Goal: Complete application form: Complete application form

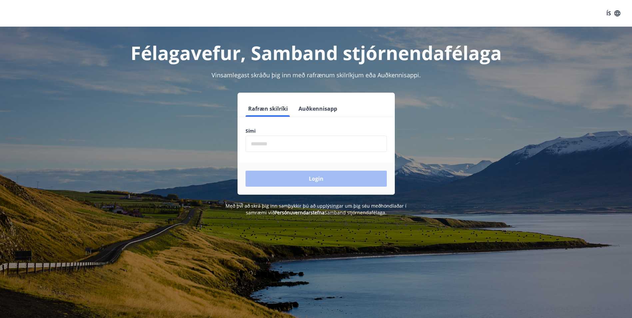
click at [280, 146] on input "phone" at bounding box center [315, 144] width 141 height 16
type input "********"
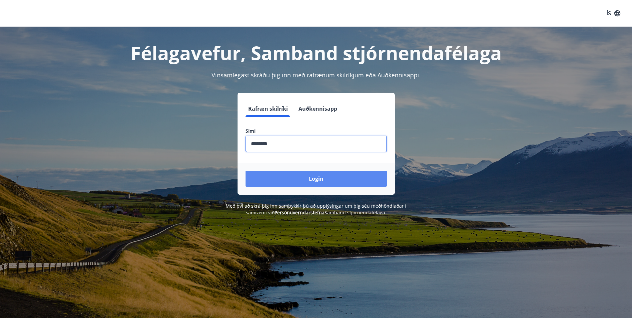
click at [313, 174] on button "Login" at bounding box center [315, 178] width 141 height 16
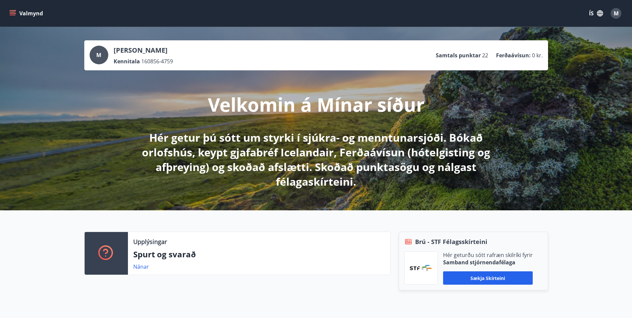
click at [13, 17] on button "Valmynd" at bounding box center [27, 13] width 38 height 12
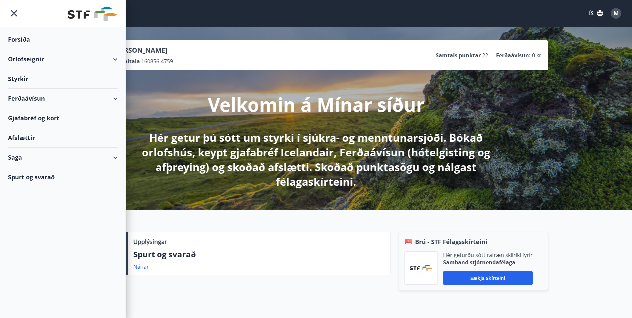
click at [26, 76] on div "Styrkir" at bounding box center [63, 79] width 110 height 20
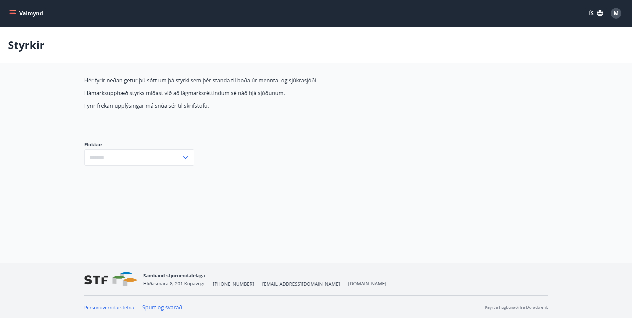
type input "***"
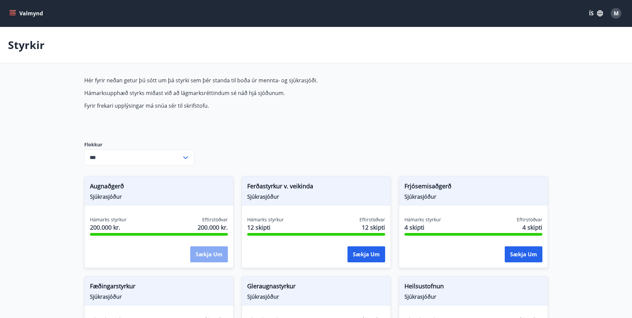
click at [201, 251] on button "Sækja um" at bounding box center [209, 254] width 38 height 16
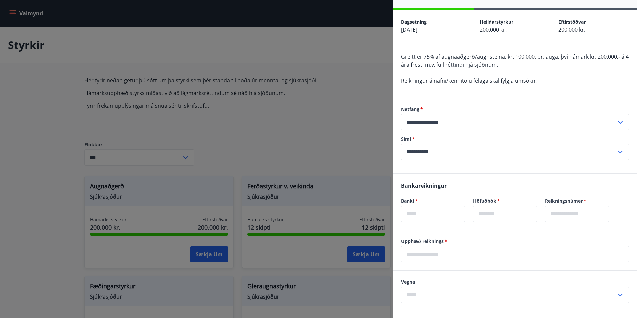
scroll to position [33, 0]
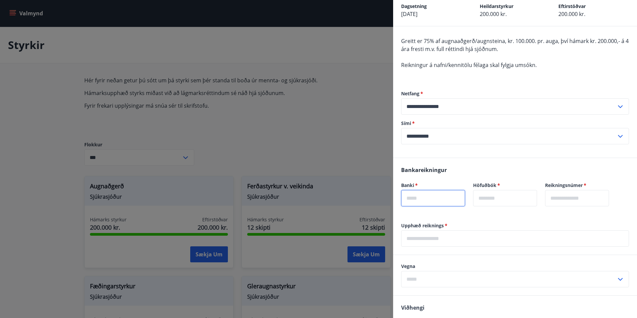
click at [435, 199] on input "text" at bounding box center [433, 198] width 64 height 16
type input "****"
click at [487, 197] on input "text" at bounding box center [505, 198] width 64 height 16
type input "**"
click at [578, 198] on input "text" at bounding box center [577, 198] width 64 height 16
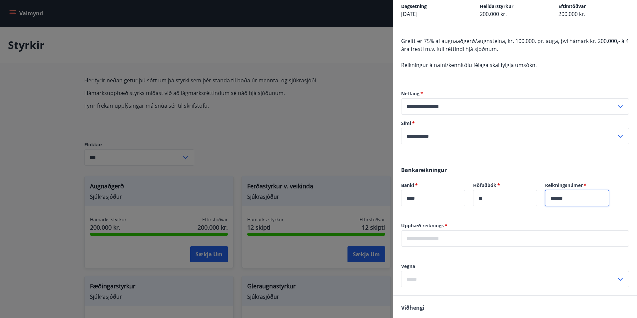
type input "******"
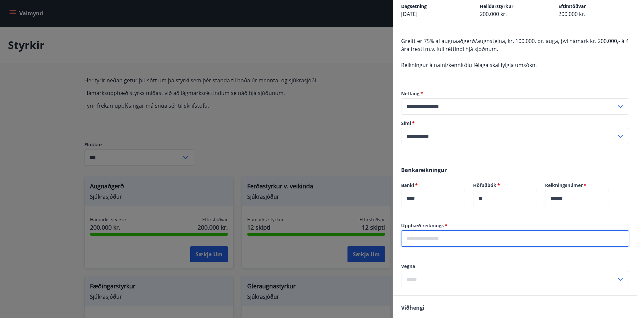
click at [432, 237] on input "text" at bounding box center [515, 238] width 228 height 16
type input "*******"
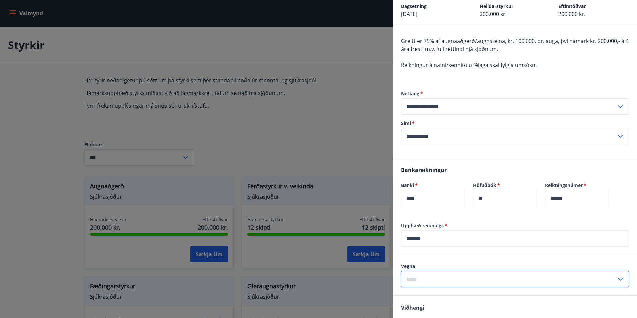
click at [428, 277] on input "text" at bounding box center [508, 279] width 215 height 16
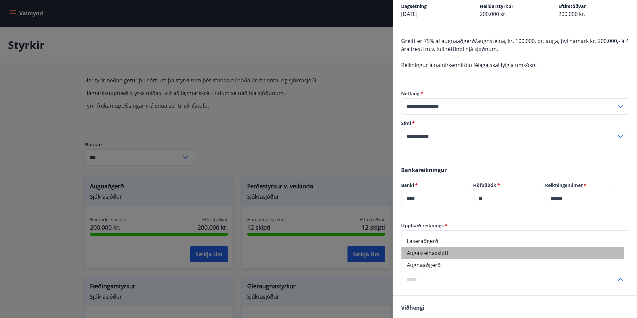
click at [435, 253] on li "Augasteinaskipti" at bounding box center [514, 253] width 227 height 12
type input "**********"
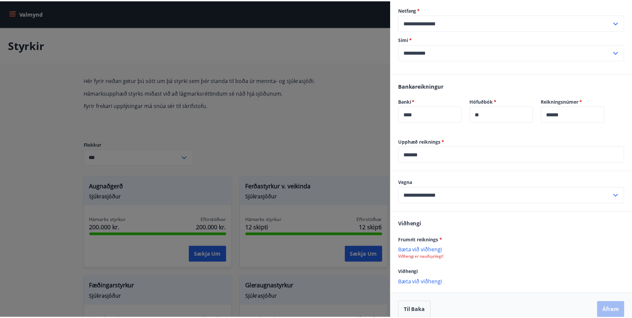
scroll to position [126, 0]
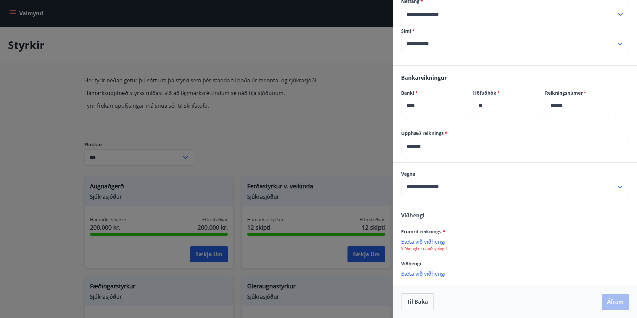
click at [438, 241] on p "Bæta við viðhengi" at bounding box center [515, 241] width 228 height 7
click at [189, 27] on div at bounding box center [318, 159] width 637 height 318
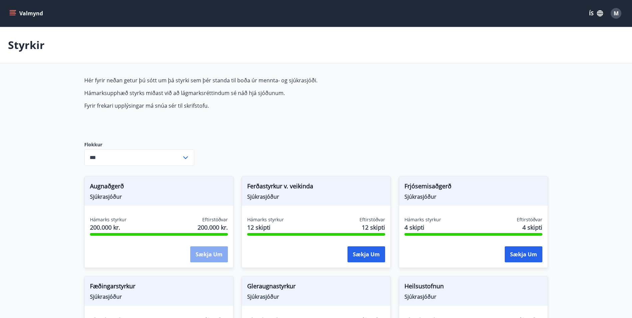
click at [203, 250] on button "Sækja um" at bounding box center [209, 254] width 38 height 16
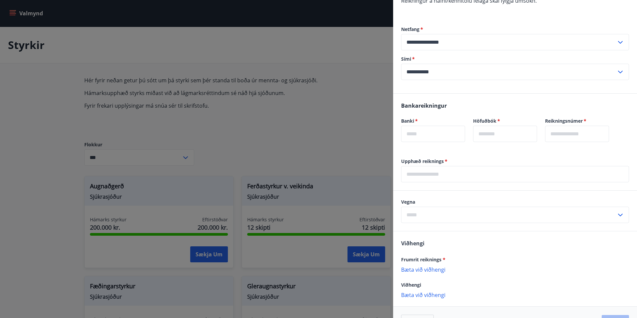
scroll to position [100, 0]
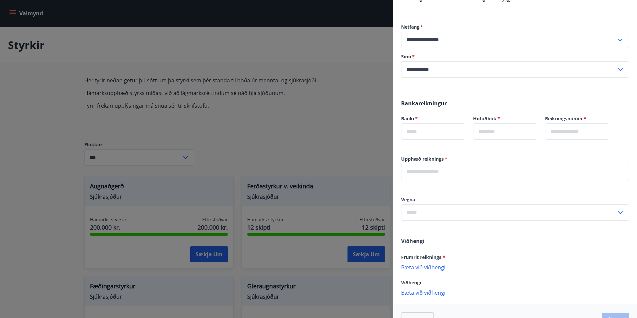
click at [437, 268] on p "Bæta við viðhengi" at bounding box center [515, 266] width 228 height 7
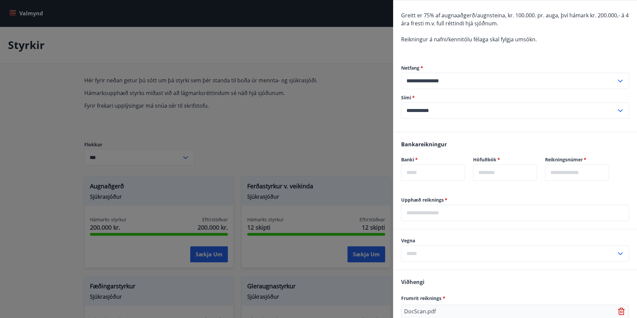
scroll to position [26, 0]
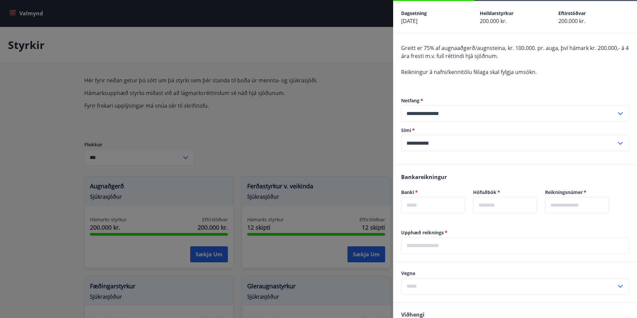
click at [425, 206] on input "text" at bounding box center [433, 205] width 64 height 16
type input "****"
click at [507, 206] on input "text" at bounding box center [505, 205] width 64 height 16
type input "**"
click at [572, 205] on input "text" at bounding box center [577, 205] width 64 height 16
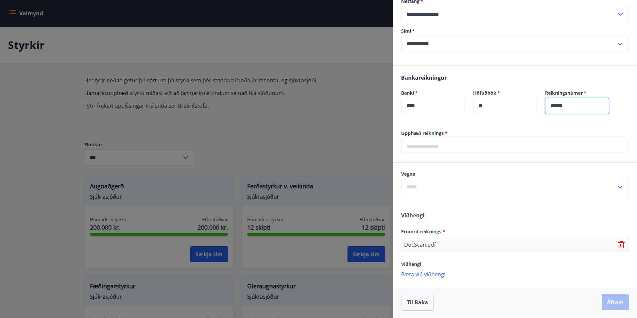
scroll to position [126, 0]
type input "******"
click at [448, 247] on div "DocScan.pdf" at bounding box center [515, 244] width 228 height 14
click at [429, 243] on p "DocScan.pdf" at bounding box center [420, 244] width 32 height 8
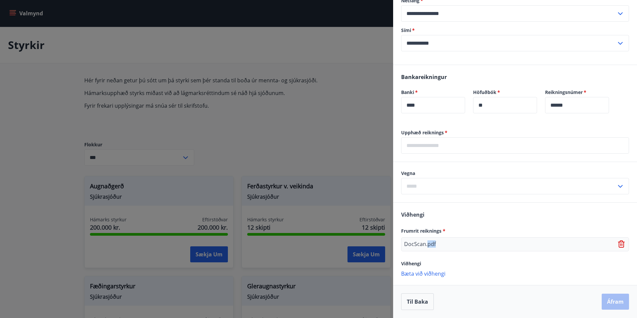
drag, startPoint x: 429, startPoint y: 243, endPoint x: 443, endPoint y: 245, distance: 13.8
click at [440, 244] on div "DocScan.pdf" at bounding box center [515, 244] width 228 height 14
click at [415, 244] on p "DocScan.pdf" at bounding box center [420, 244] width 32 height 8
drag, startPoint x: 415, startPoint y: 244, endPoint x: 442, endPoint y: 230, distance: 30.4
click at [442, 230] on span "Frumrit reiknings *" at bounding box center [423, 230] width 44 height 6
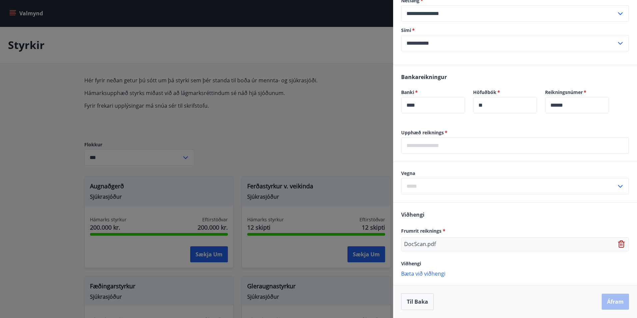
click at [434, 273] on p "Bæta við viðhengi" at bounding box center [515, 273] width 228 height 7
click at [428, 274] on p "DocScan.pdf" at bounding box center [420, 274] width 32 height 8
click at [444, 275] on div "DocScan.pdf" at bounding box center [515, 274] width 228 height 14
click at [431, 273] on p "DocScan.pdf" at bounding box center [420, 274] width 32 height 8
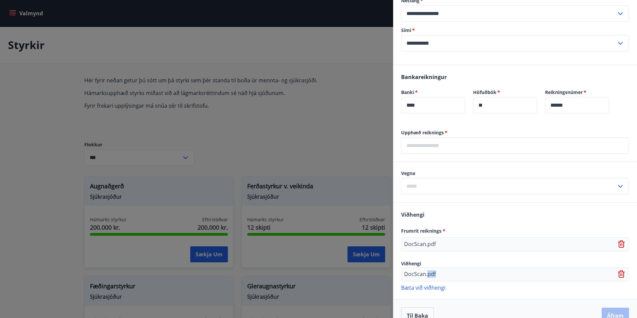
click at [431, 273] on p "DocScan.pdf" at bounding box center [420, 274] width 32 height 8
drag, startPoint x: 431, startPoint y: 273, endPoint x: 418, endPoint y: 273, distance: 13.0
click at [418, 273] on p "DocScan.pdf" at bounding box center [420, 274] width 32 height 8
click at [416, 273] on p "DocScan.pdf" at bounding box center [420, 274] width 32 height 8
copy p "DocScan"
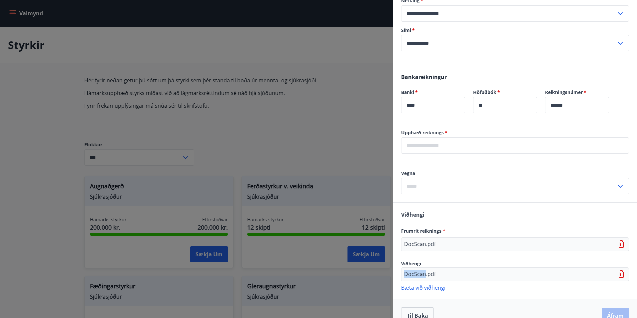
click at [620, 274] on icon at bounding box center [620, 274] width 1 height 3
click at [615, 238] on div "DocScan.pdf" at bounding box center [515, 244] width 228 height 14
click at [620, 245] on icon at bounding box center [620, 244] width 1 height 3
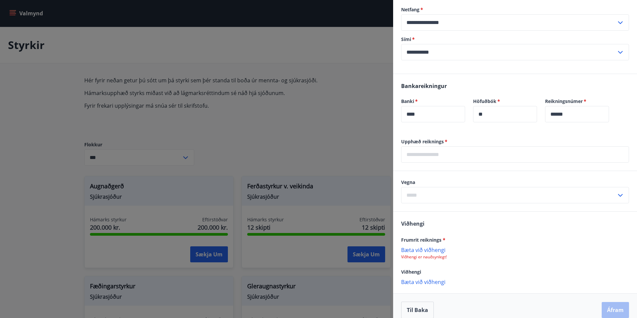
scroll to position [126, 0]
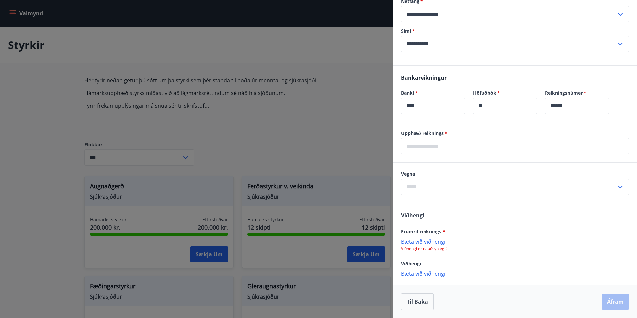
click at [429, 242] on p "Bæta við viðhengi" at bounding box center [515, 241] width 228 height 7
drag, startPoint x: 437, startPoint y: 244, endPoint x: 404, endPoint y: 244, distance: 33.3
click at [404, 244] on div "DocScan.pdf" at bounding box center [515, 245] width 228 height 14
drag, startPoint x: 404, startPoint y: 244, endPoint x: 412, endPoint y: 246, distance: 8.1
click at [412, 246] on p "DocScan.pdf" at bounding box center [420, 245] width 32 height 8
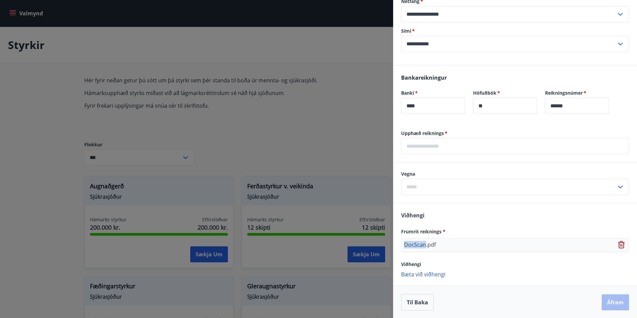
click at [412, 246] on p "DocScan.pdf" at bounding box center [420, 245] width 32 height 8
drag, startPoint x: 412, startPoint y: 246, endPoint x: 420, endPoint y: 246, distance: 8.3
click at [412, 246] on p "DocScan.pdf" at bounding box center [420, 245] width 32 height 8
click at [431, 244] on p "DocScan.pdf" at bounding box center [420, 245] width 32 height 8
drag, startPoint x: 437, startPoint y: 243, endPoint x: 402, endPoint y: 247, distance: 35.5
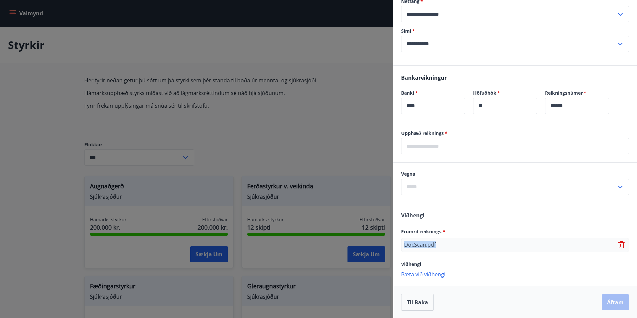
click at [402, 247] on div "DocScan.pdf" at bounding box center [515, 245] width 228 height 14
drag, startPoint x: 402, startPoint y: 247, endPoint x: 443, endPoint y: 246, distance: 41.6
click at [442, 246] on div "DocScan.pdf" at bounding box center [515, 245] width 228 height 14
click at [618, 242] on icon at bounding box center [620, 242] width 5 height 1
click at [429, 240] on p "Bæta við viðhengi" at bounding box center [515, 241] width 228 height 7
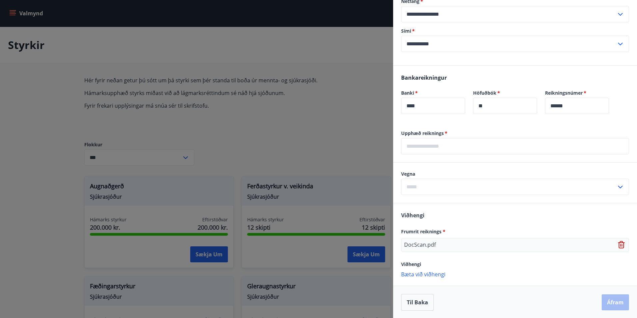
click at [438, 245] on div "DocScan.pdf" at bounding box center [515, 245] width 228 height 14
click at [437, 245] on div "DocScan.pdf" at bounding box center [515, 245] width 228 height 14
click at [422, 245] on p "DocScan.pdf" at bounding box center [420, 245] width 32 height 8
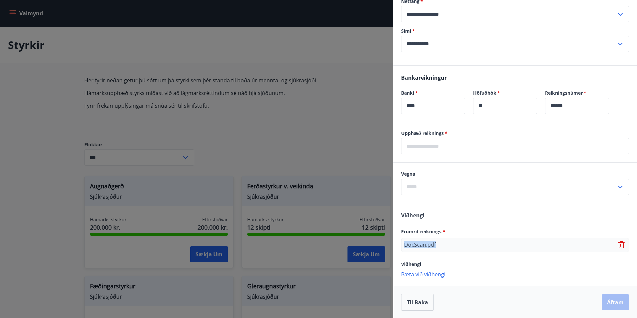
click at [422, 245] on p "DocScan.pdf" at bounding box center [420, 245] width 32 height 8
click at [620, 245] on icon at bounding box center [620, 245] width 1 height 3
click at [434, 242] on p "Bæta við viðhengi" at bounding box center [515, 241] width 228 height 7
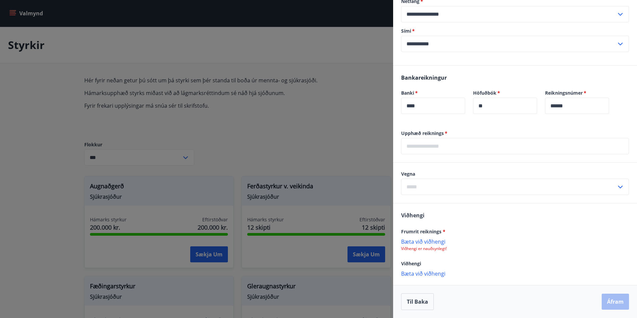
click at [438, 239] on p "Bæta við viðhengi" at bounding box center [515, 241] width 228 height 7
click at [441, 246] on p "augnsteinar.jpg" at bounding box center [423, 245] width 39 height 8
click at [450, 246] on div "augnsteinar.jpg" at bounding box center [515, 245] width 228 height 14
click at [446, 245] on div "augnsteinar.jpg" at bounding box center [515, 245] width 228 height 14
click at [435, 274] on p "Bæta við viðhengi" at bounding box center [515, 273] width 228 height 7
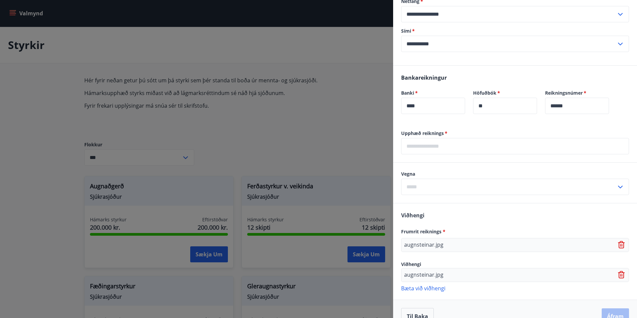
click at [449, 274] on div "augnsteinar.jpg" at bounding box center [515, 275] width 228 height 14
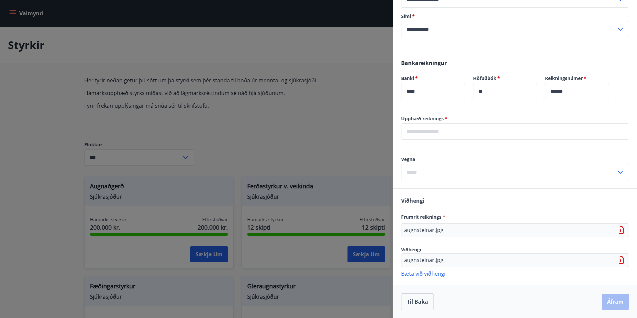
scroll to position [74, 0]
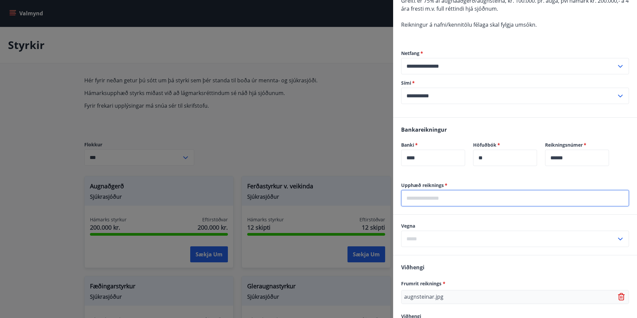
click at [423, 201] on input "text" at bounding box center [515, 198] width 228 height 16
type input "*******"
click at [423, 238] on input "text" at bounding box center [508, 238] width 215 height 16
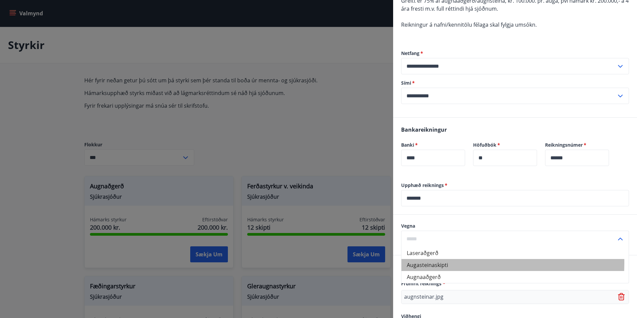
click at [425, 262] on li "Augasteinaskipti" at bounding box center [514, 265] width 227 height 12
type input "**********"
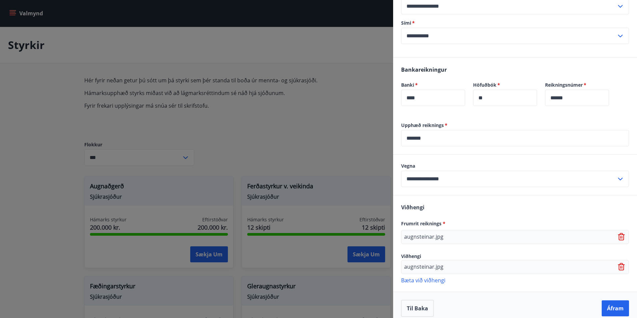
scroll to position [140, 0]
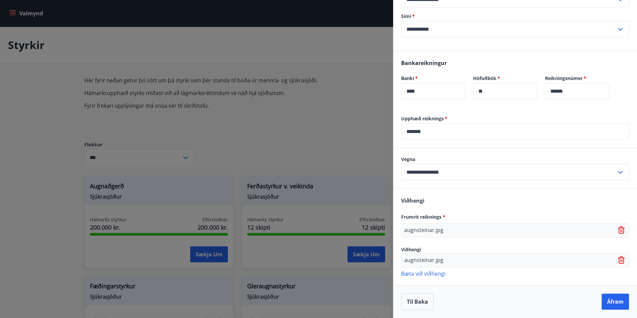
click at [409, 131] on input "*******" at bounding box center [515, 131] width 228 height 16
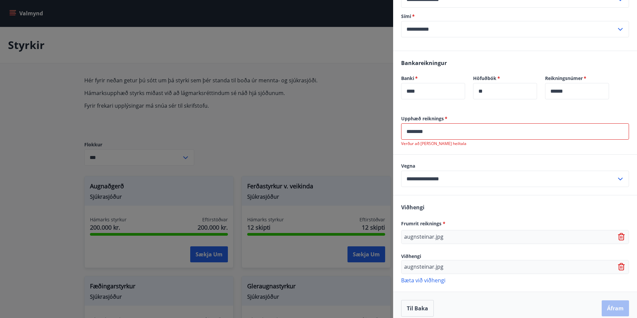
click at [419, 131] on input "********" at bounding box center [515, 131] width 228 height 16
click at [410, 130] on input "********" at bounding box center [515, 131] width 228 height 16
type input "*******"
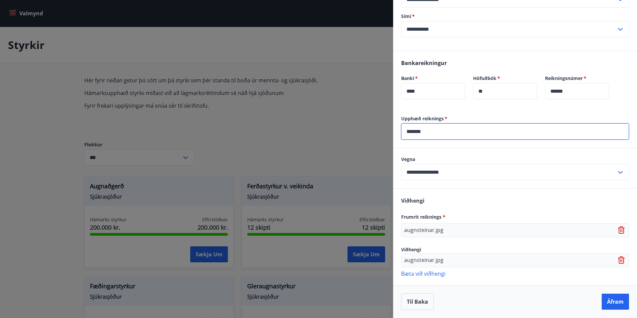
click at [591, 298] on div "Til baka Áfram" at bounding box center [515, 301] width 228 height 17
click at [604, 304] on button "Áfram" at bounding box center [614, 301] width 27 height 16
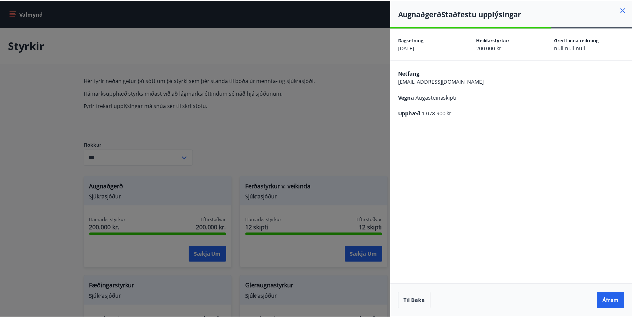
scroll to position [0, 0]
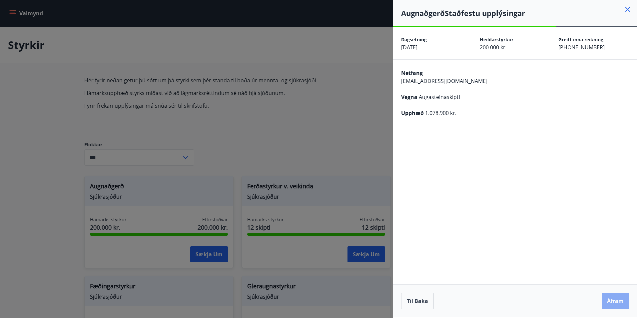
click at [620, 302] on button "Áfram" at bounding box center [614, 301] width 27 height 16
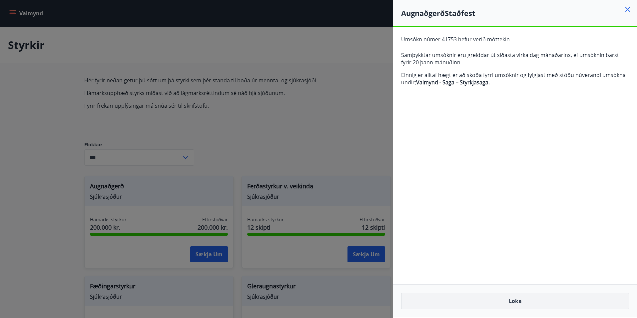
click at [517, 303] on button "Loka" at bounding box center [515, 300] width 228 height 17
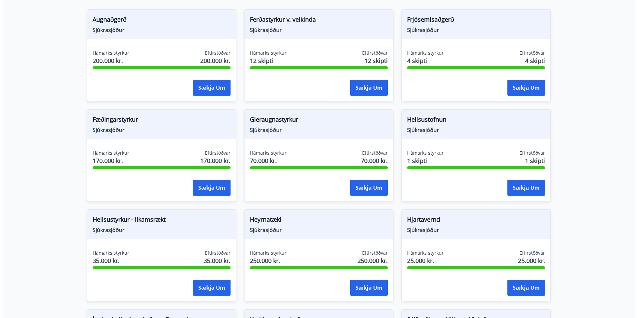
scroll to position [200, 0]
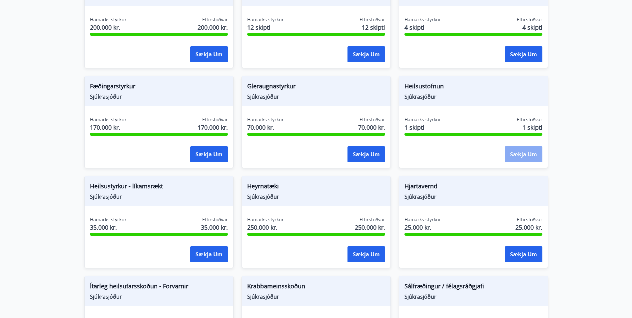
click at [528, 157] on button "Sækja um" at bounding box center [523, 154] width 38 height 16
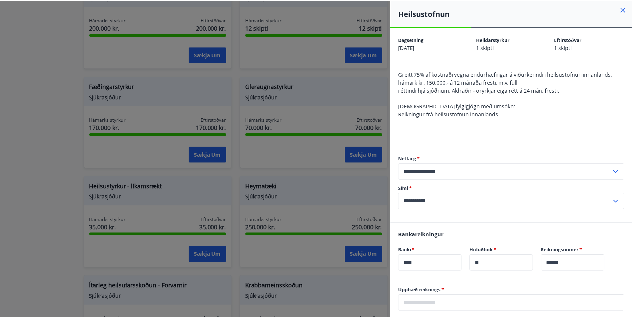
scroll to position [0, 0]
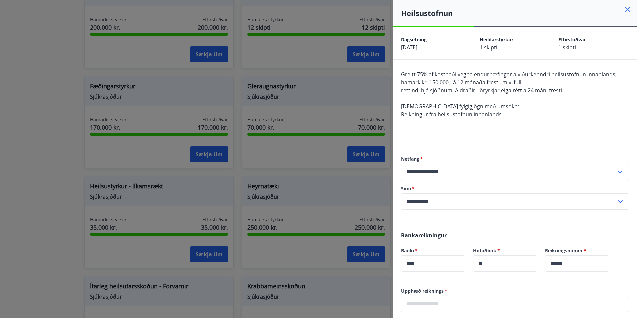
click at [625, 11] on icon at bounding box center [627, 9] width 5 height 5
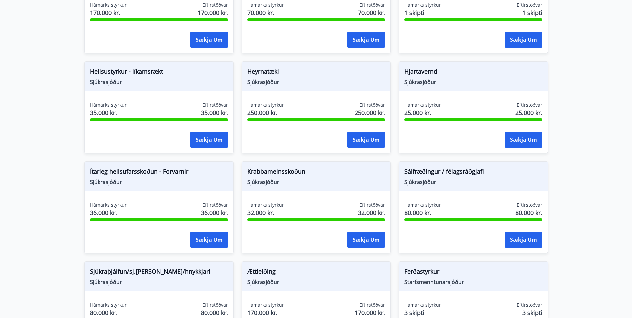
scroll to position [314, 0]
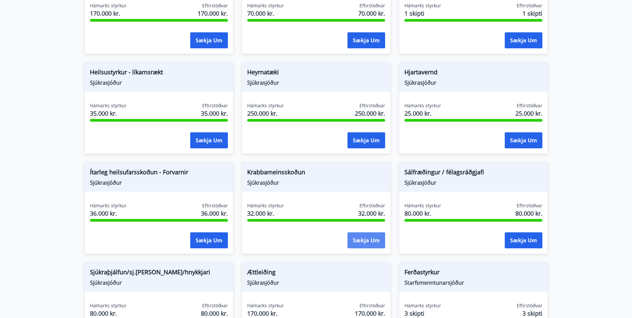
click at [360, 241] on button "Sækja um" at bounding box center [366, 240] width 38 height 16
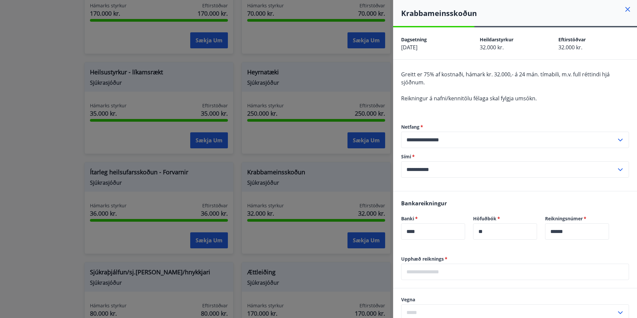
click at [623, 10] on icon at bounding box center [627, 9] width 8 height 8
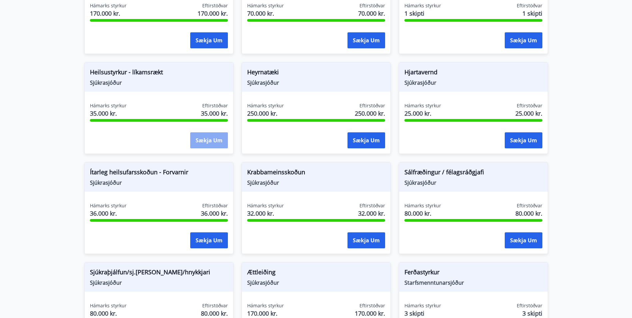
click at [205, 142] on button "Sækja um" at bounding box center [209, 140] width 38 height 16
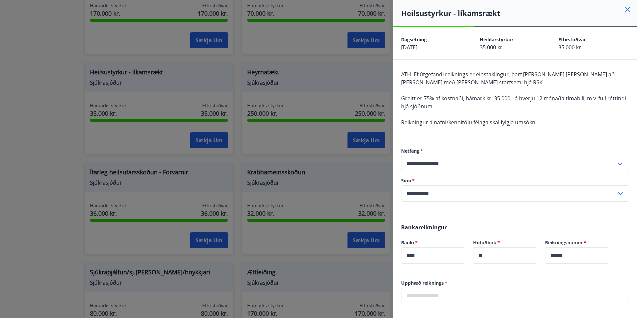
click at [625, 9] on icon at bounding box center [627, 9] width 5 height 5
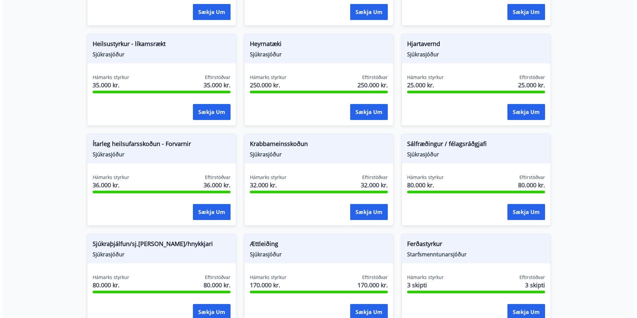
scroll to position [347, 0]
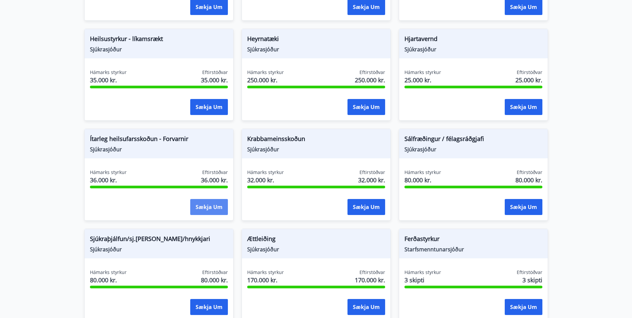
click at [208, 208] on button "Sækja um" at bounding box center [209, 207] width 38 height 16
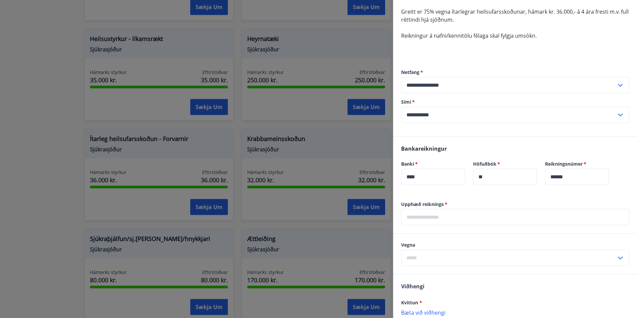
scroll to position [67, 0]
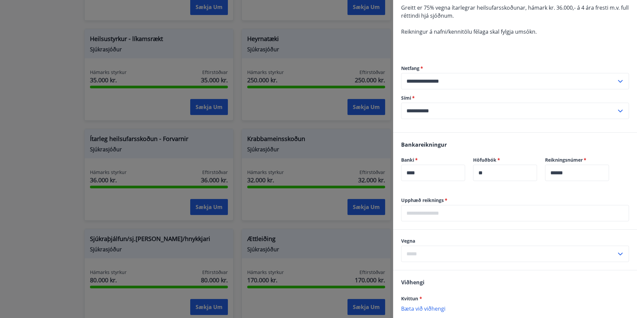
click at [437, 214] on input "text" at bounding box center [515, 213] width 228 height 16
type input "******"
click at [432, 254] on input "text" at bounding box center [508, 253] width 215 height 16
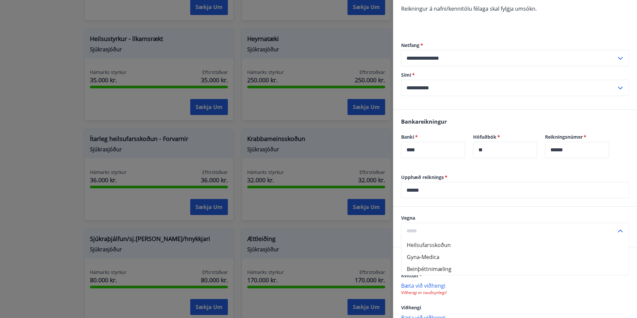
scroll to position [100, 0]
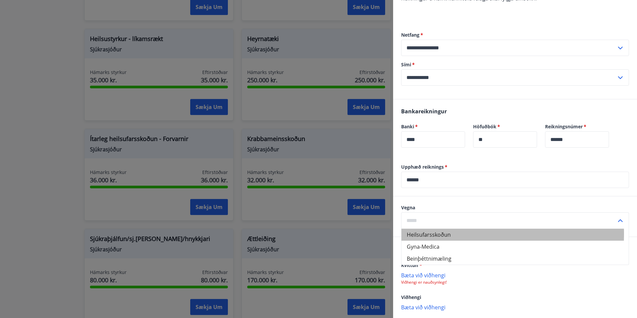
click at [437, 233] on li "Heilsufarsskoðun" at bounding box center [514, 234] width 227 height 12
type input "**********"
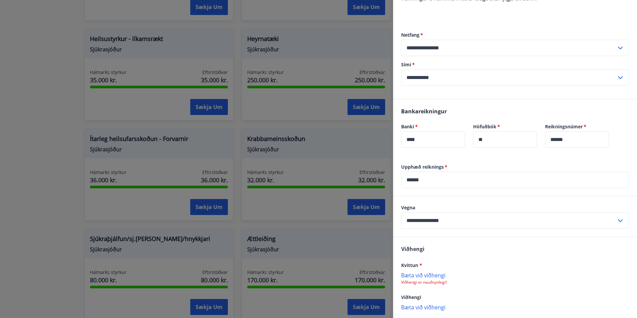
scroll to position [133, 0]
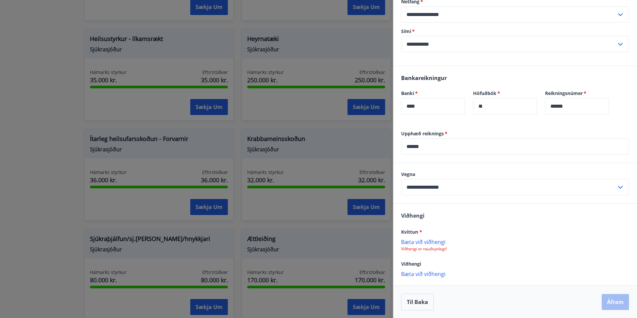
click at [432, 242] on p "Bæta við viðhengi" at bounding box center [515, 241] width 228 height 7
click at [426, 242] on p "Bæta við viðhengi" at bounding box center [515, 241] width 228 height 7
click at [447, 247] on p "ticket-INT-T91375571.pdf" at bounding box center [434, 245] width 61 height 8
click at [613, 302] on button "Áfram" at bounding box center [614, 302] width 27 height 16
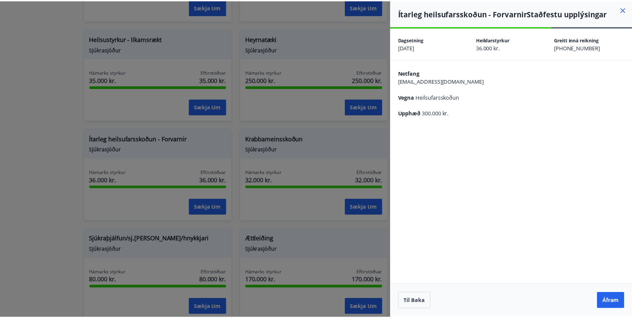
scroll to position [0, 0]
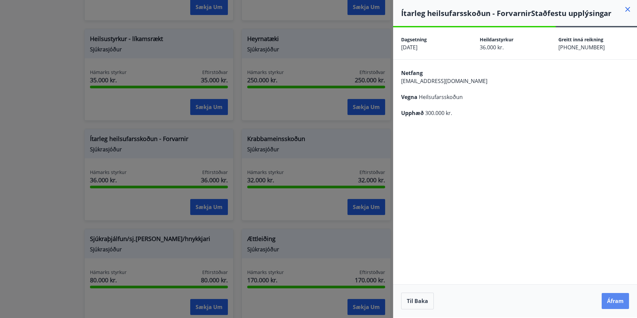
click at [617, 300] on button "Áfram" at bounding box center [614, 301] width 27 height 16
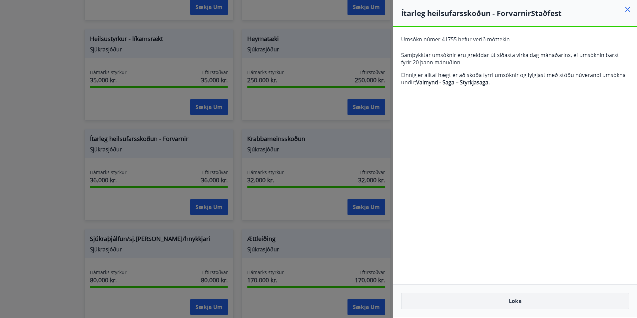
click at [518, 299] on button "Loka" at bounding box center [515, 300] width 228 height 17
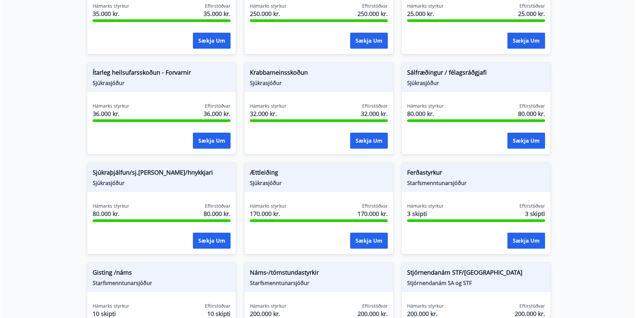
scroll to position [414, 0]
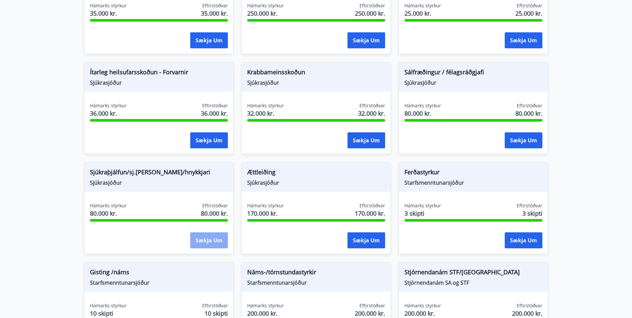
click at [198, 240] on button "Sækja um" at bounding box center [209, 240] width 38 height 16
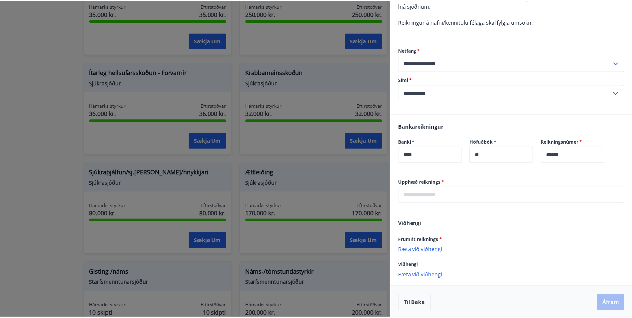
scroll to position [118, 0]
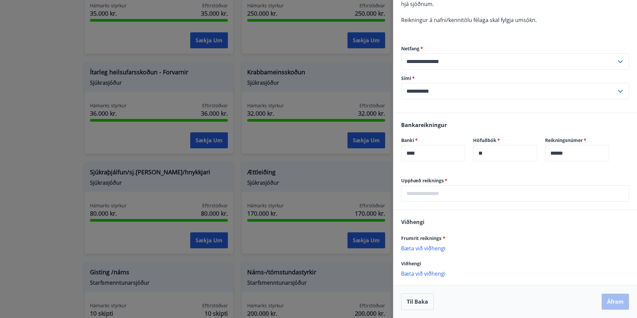
click at [432, 248] on p "Bæta við viðhengi" at bounding box center [515, 247] width 228 height 7
click at [418, 300] on button "Til baka" at bounding box center [417, 301] width 33 height 17
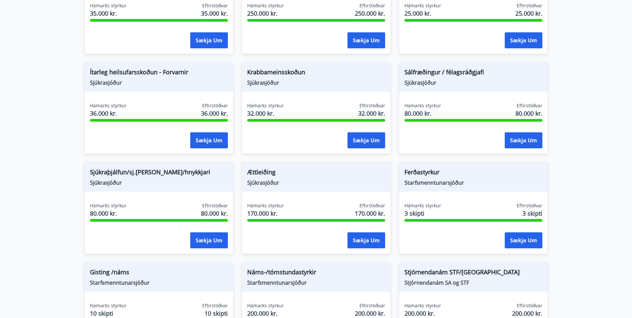
scroll to position [0, 0]
click at [207, 240] on button "Sækja um" at bounding box center [209, 240] width 38 height 16
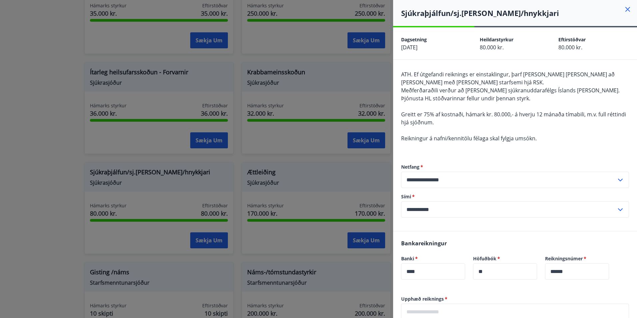
click at [623, 8] on icon at bounding box center [627, 9] width 8 height 8
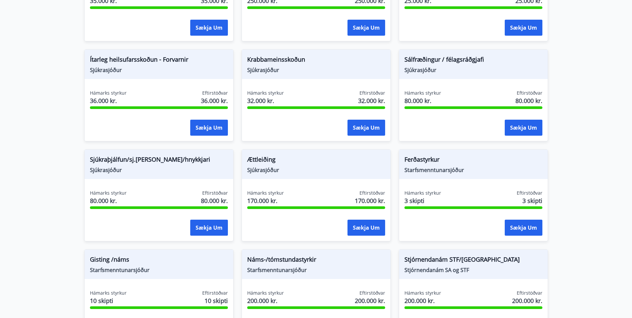
scroll to position [447, 0]
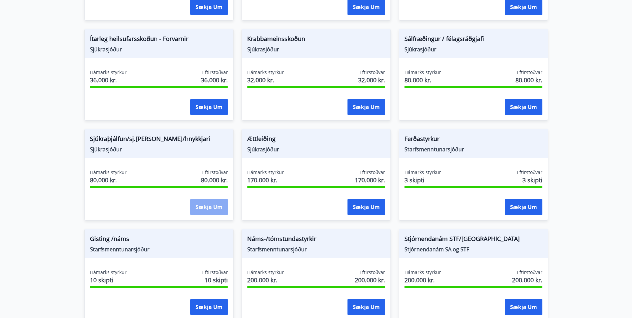
click at [212, 207] on button "Sækja um" at bounding box center [209, 207] width 38 height 16
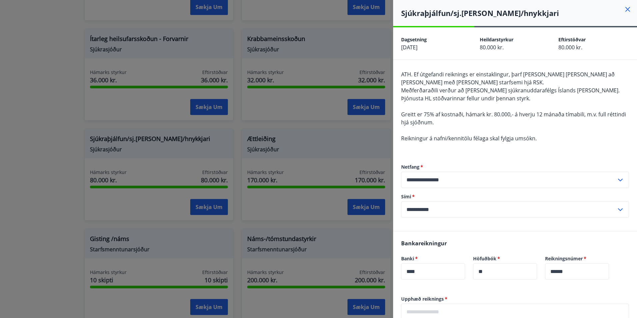
click at [623, 9] on icon at bounding box center [627, 9] width 8 height 8
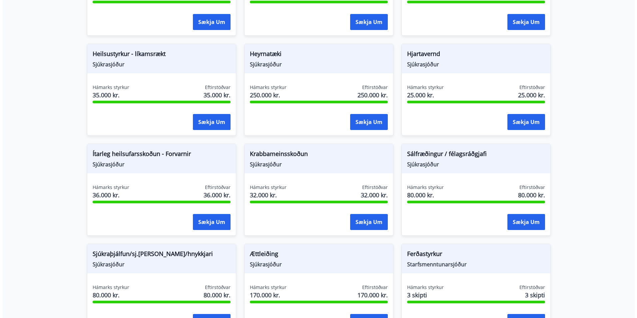
scroll to position [347, 0]
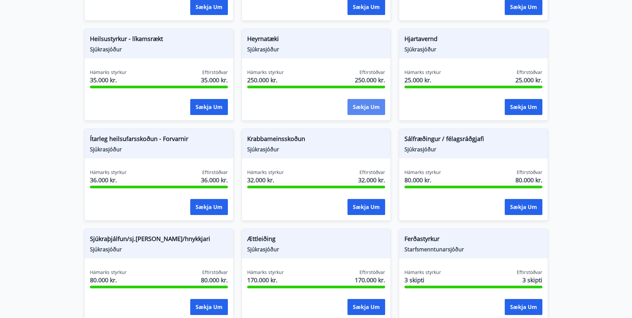
click at [366, 108] on button "Sækja um" at bounding box center [366, 107] width 38 height 16
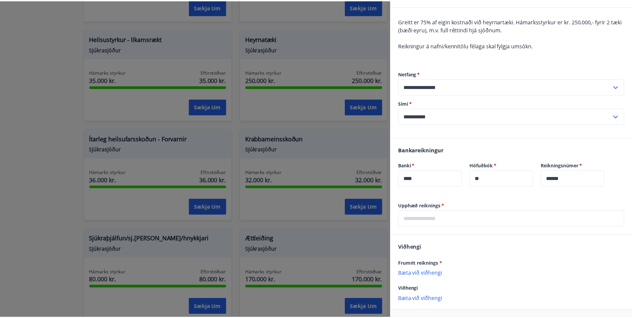
scroll to position [0, 0]
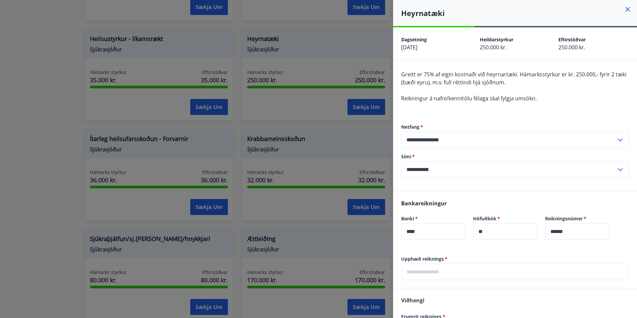
click at [623, 9] on icon at bounding box center [627, 9] width 8 height 8
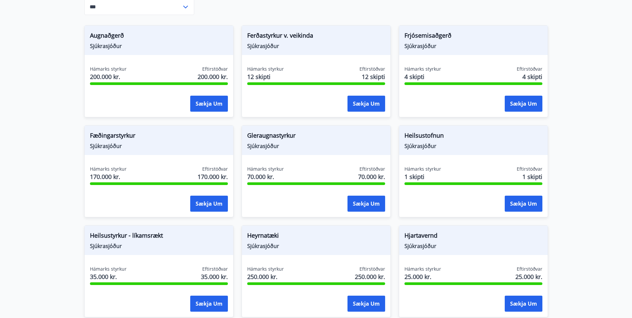
scroll to position [147, 0]
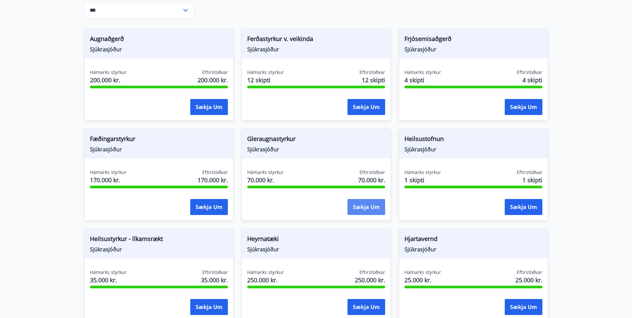
click at [372, 209] on button "Sækja um" at bounding box center [366, 207] width 38 height 16
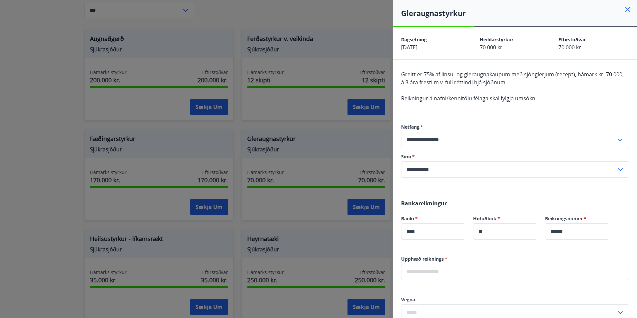
click at [627, 9] on icon at bounding box center [627, 9] width 1 height 1
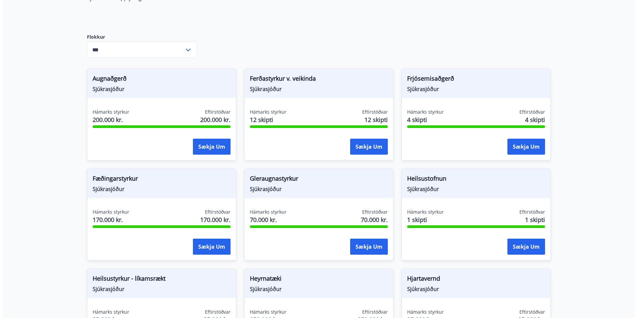
scroll to position [0, 0]
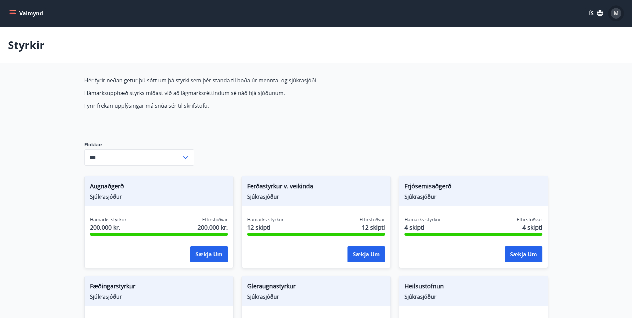
click at [616, 13] on span "M" at bounding box center [615, 13] width 5 height 7
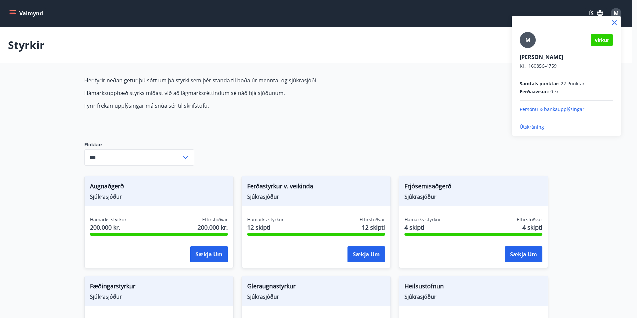
click at [552, 109] on p "Persónu & bankaupplýsingar" at bounding box center [565, 109] width 93 height 7
